Goal: Navigation & Orientation: Find specific page/section

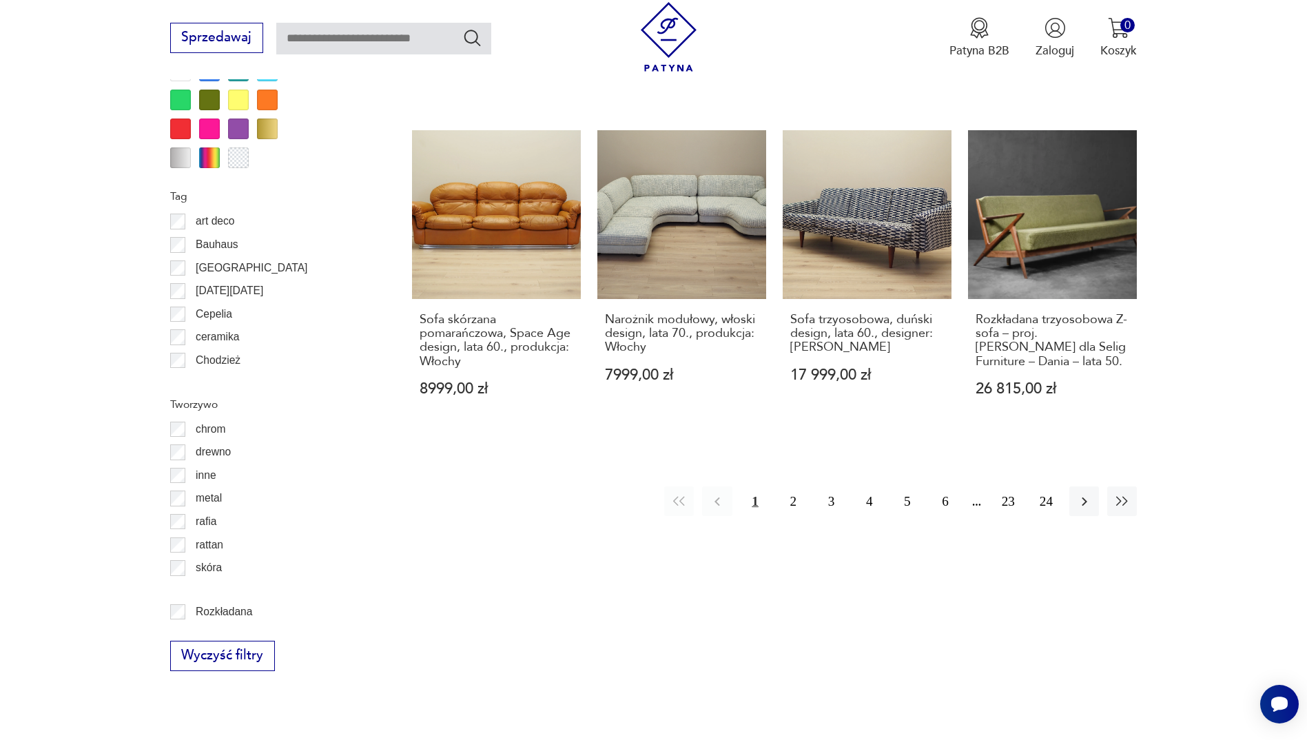
scroll to position [1629, 0]
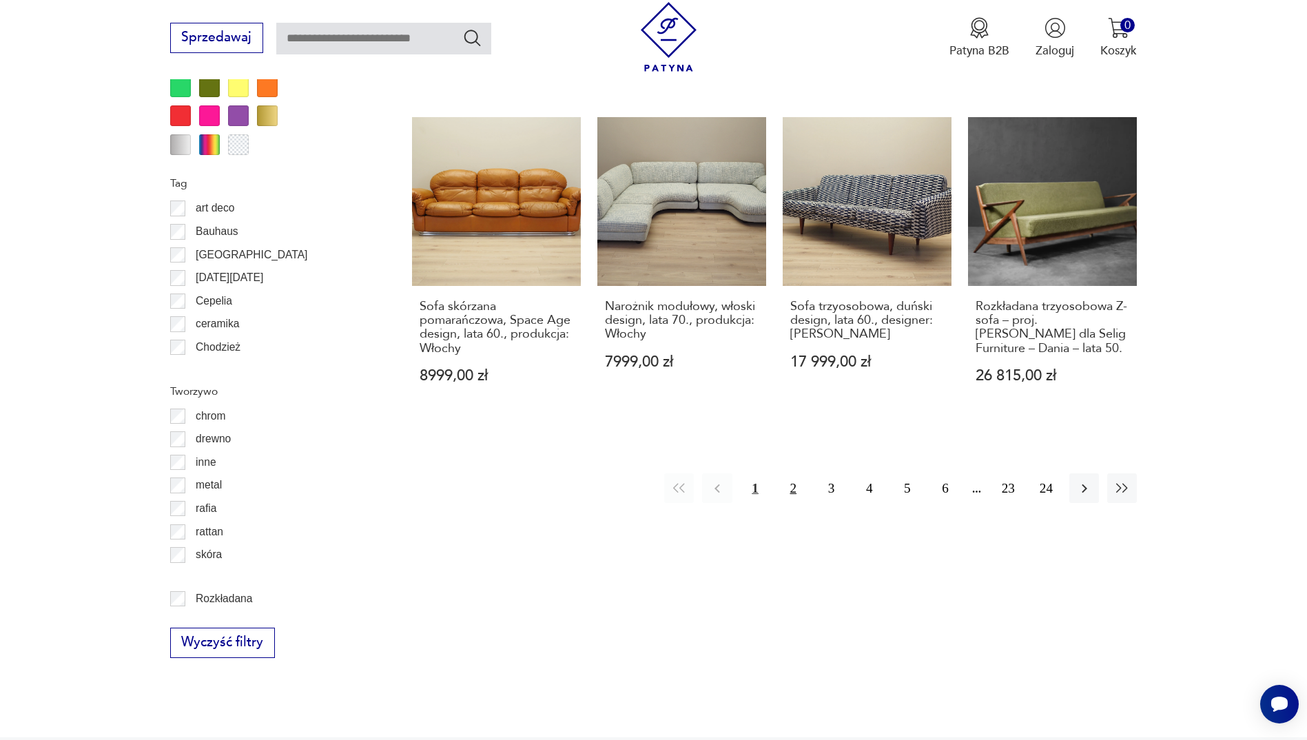
click at [793, 473] on button "2" at bounding box center [793, 488] width 30 height 30
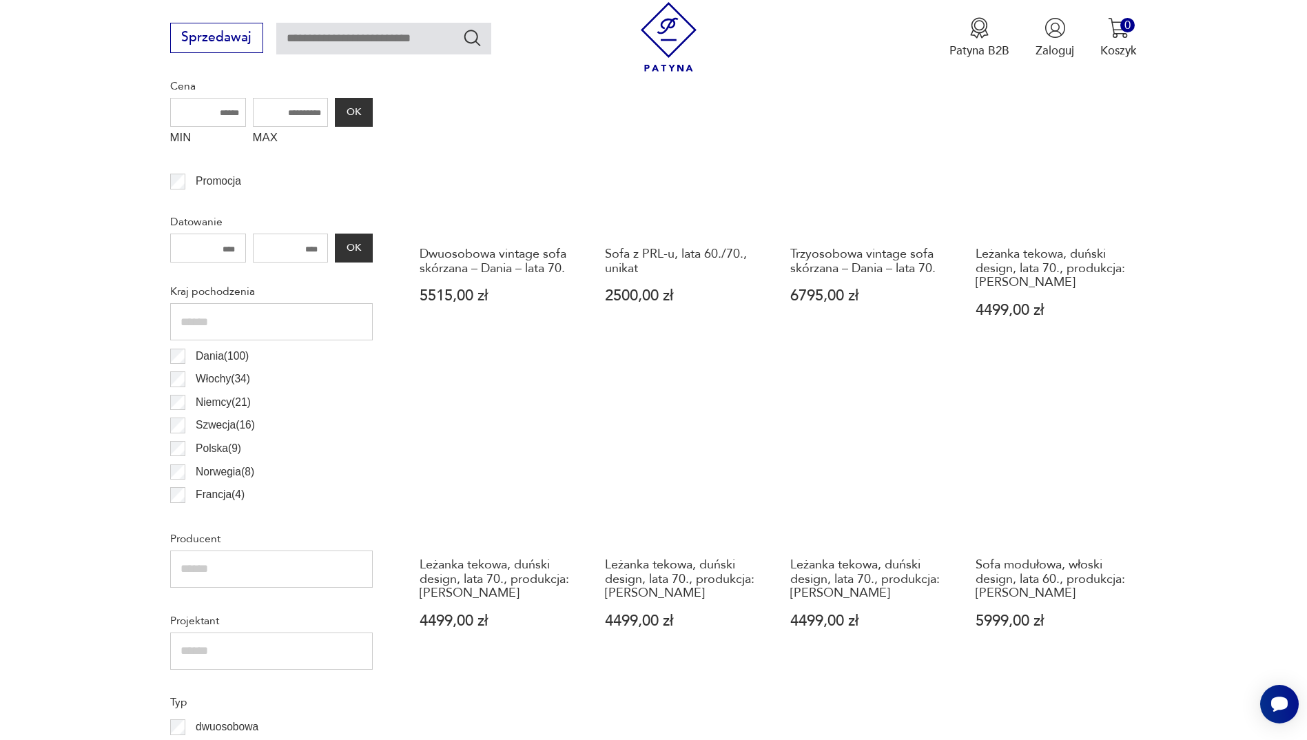
scroll to position [459, 0]
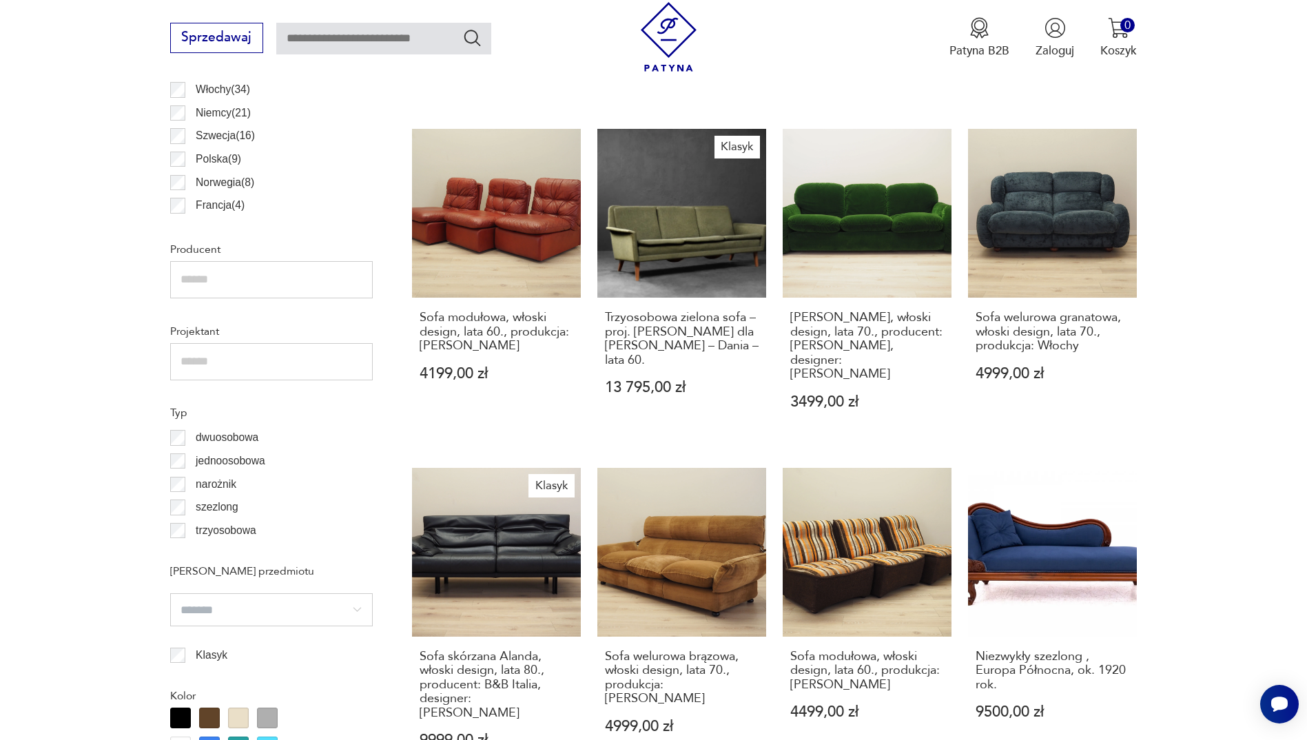
scroll to position [45, 0]
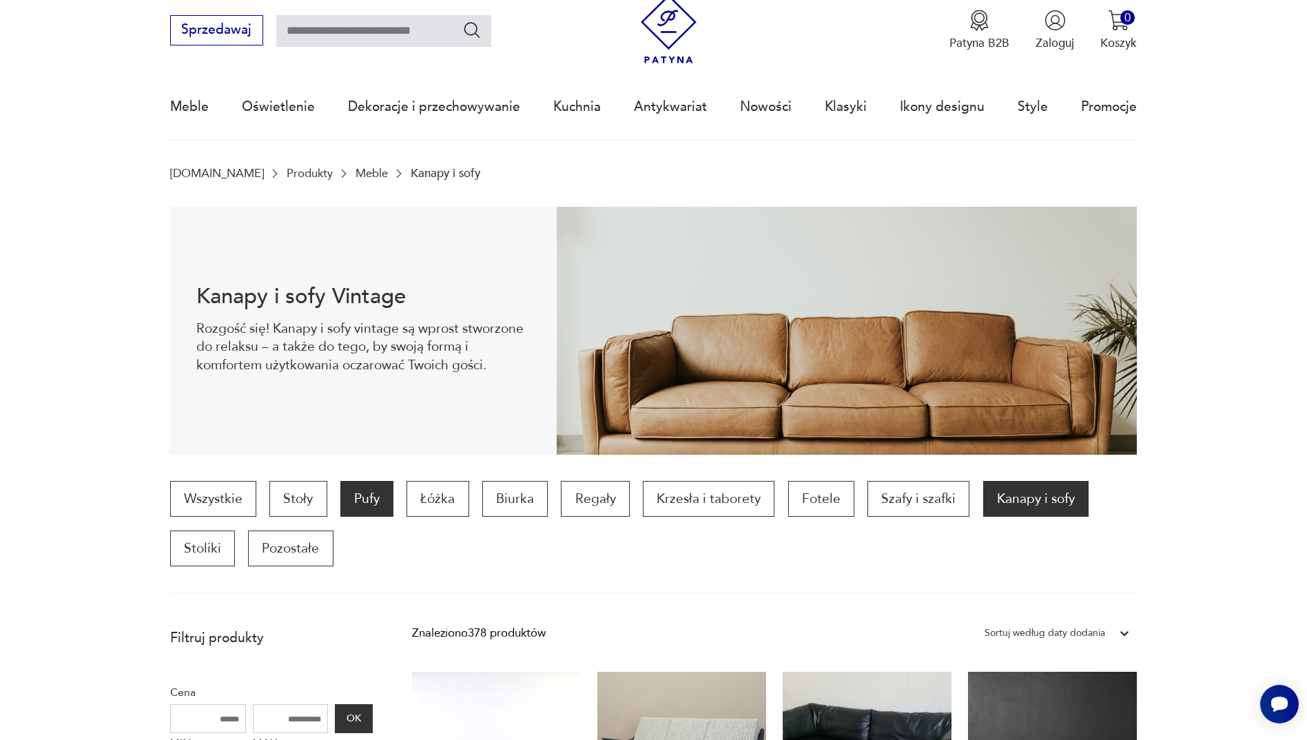
click at [352, 495] on p "Pufy" at bounding box center [366, 499] width 53 height 36
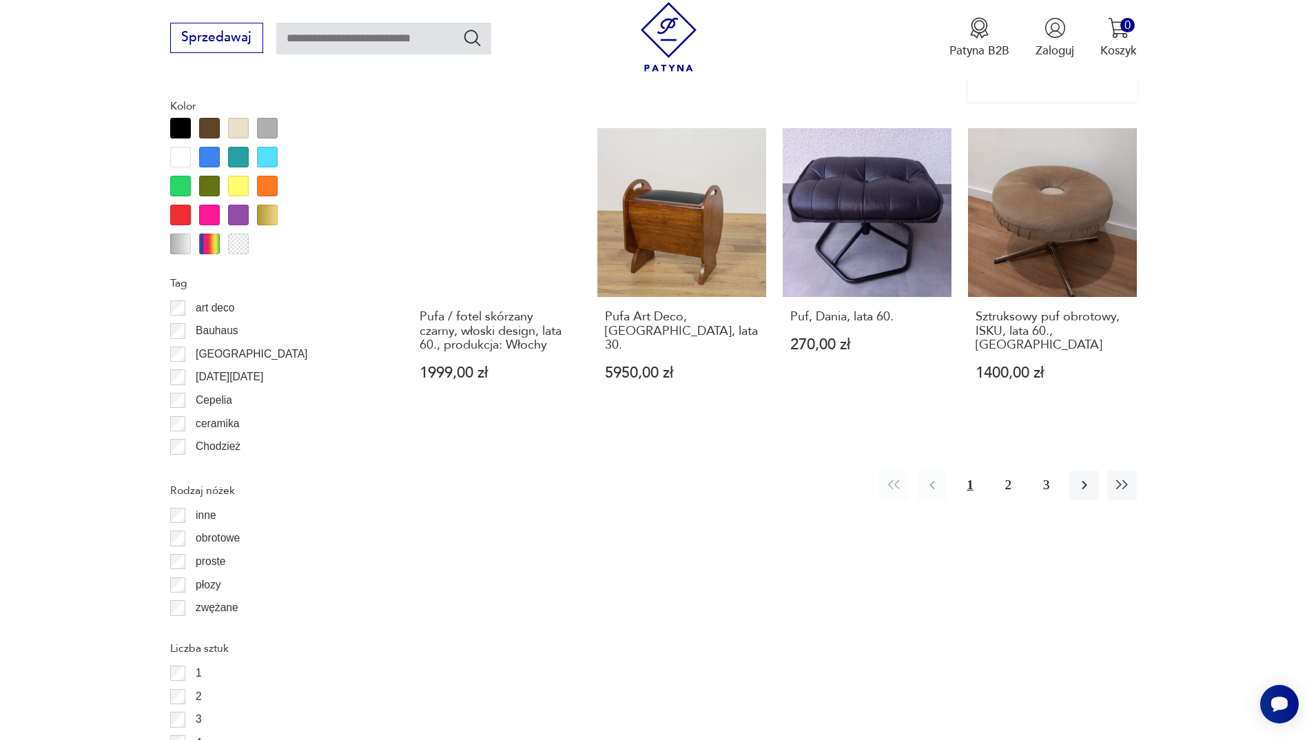
scroll to position [1776, 0]
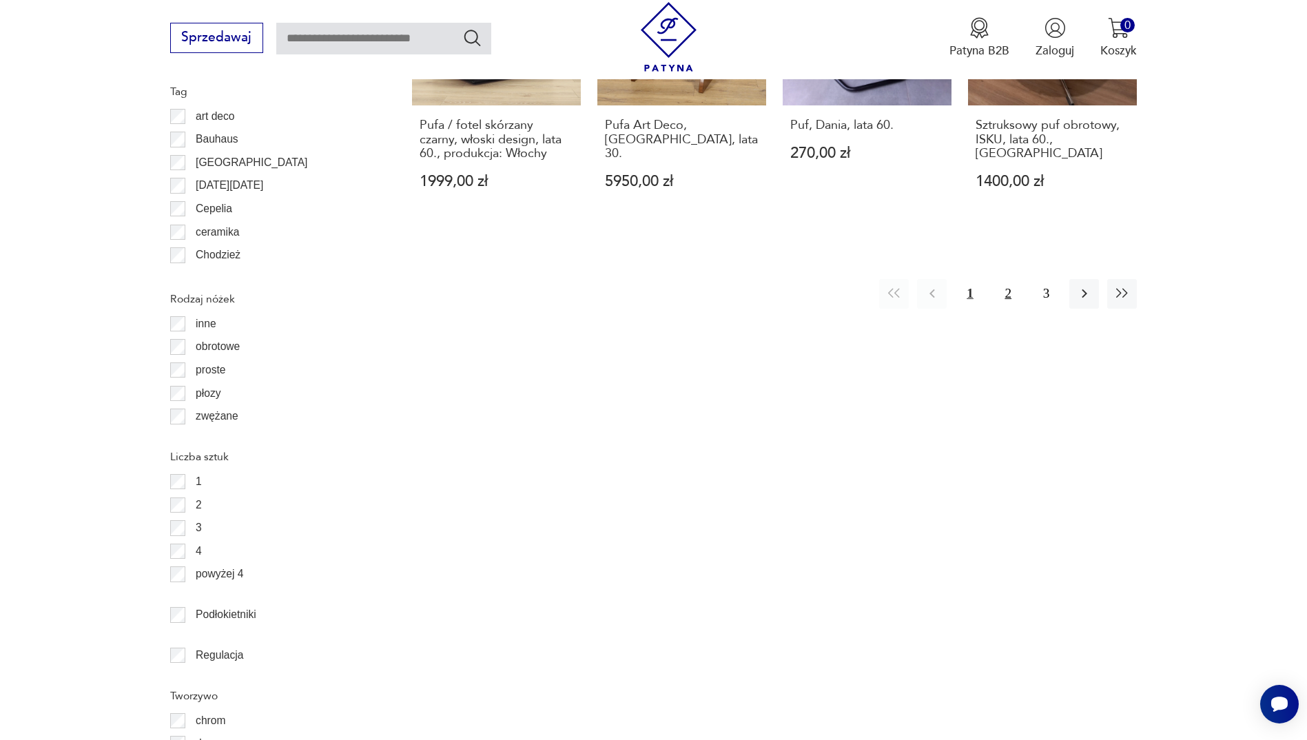
click at [1021, 279] on button "2" at bounding box center [1008, 294] width 30 height 30
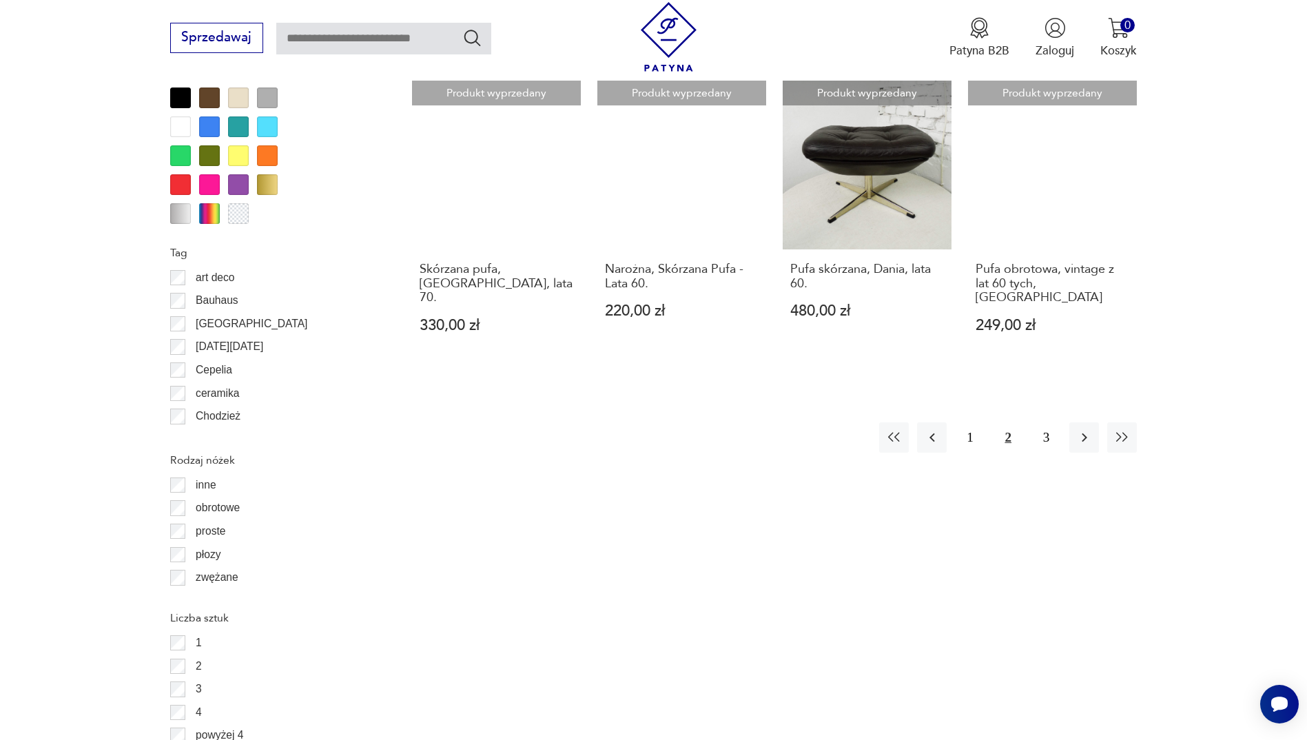
scroll to position [1776, 0]
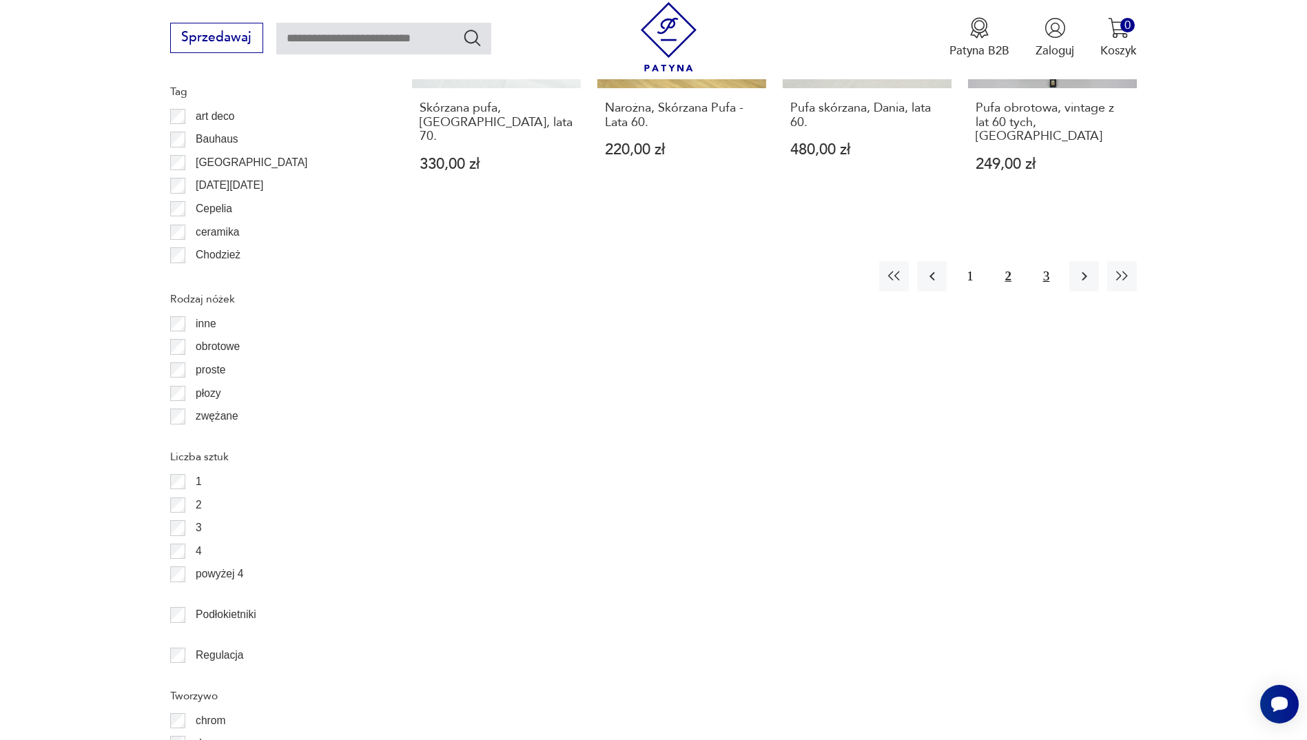
click at [1052, 261] on button "3" at bounding box center [1046, 276] width 30 height 30
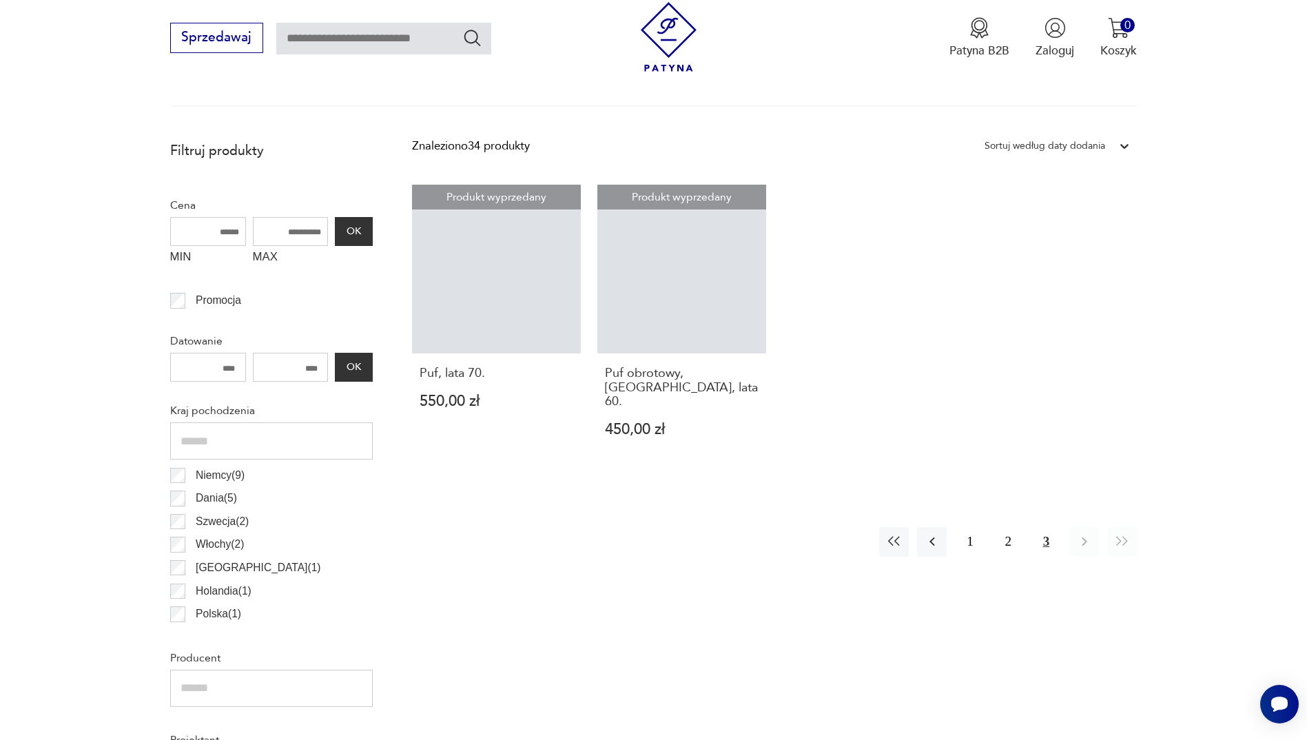
scroll to position [467, 0]
